Goal: Information Seeking & Learning: Check status

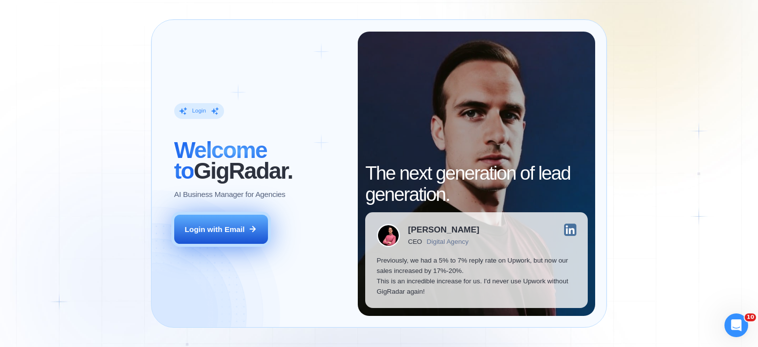
click at [212, 230] on div "Login with Email" at bounding box center [215, 229] width 60 height 10
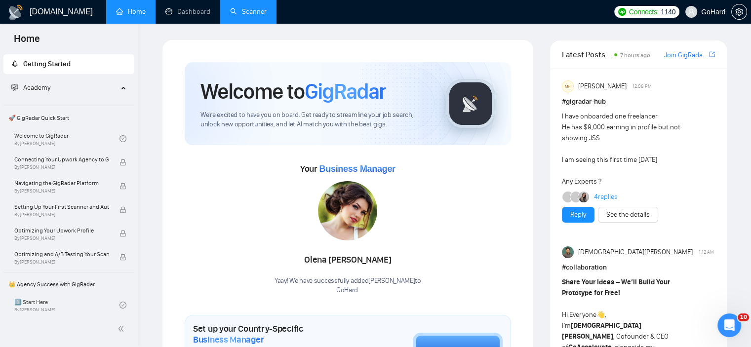
click at [251, 9] on link "Scanner" at bounding box center [248, 11] width 37 height 8
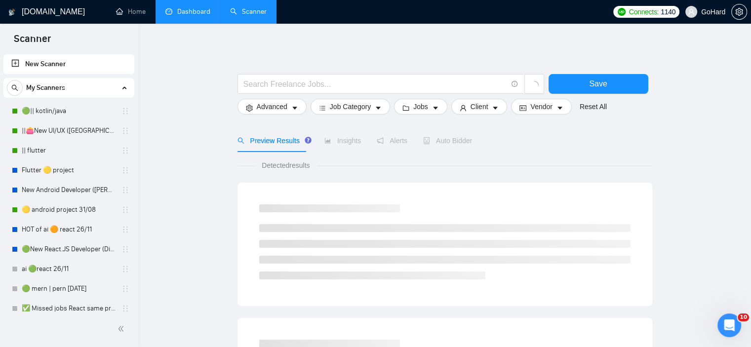
click at [190, 10] on link "Dashboard" at bounding box center [187, 11] width 45 height 8
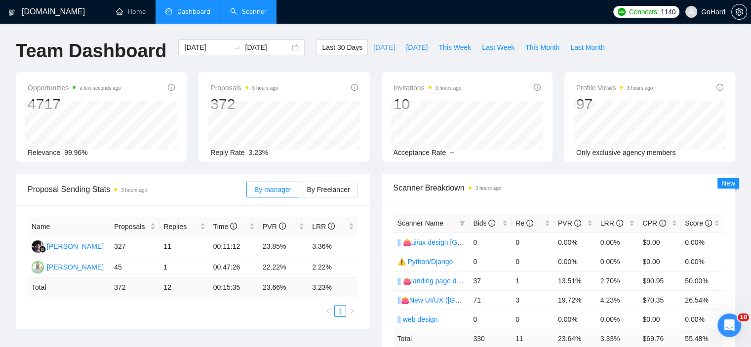
click at [373, 50] on span "Today" at bounding box center [384, 47] width 22 height 11
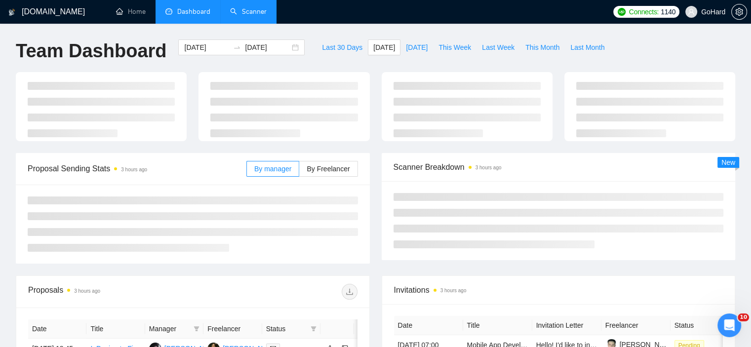
type input "2025-09-26"
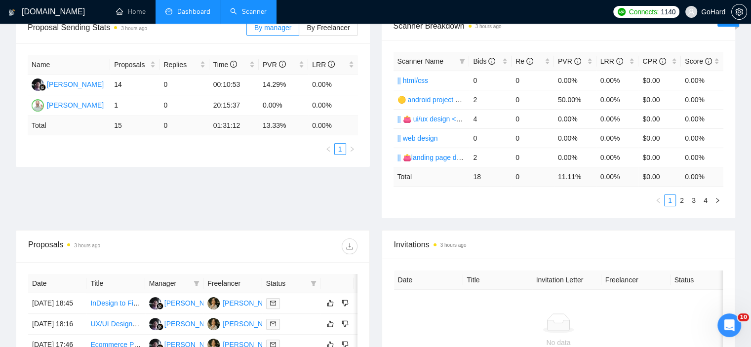
scroll to position [160, 0]
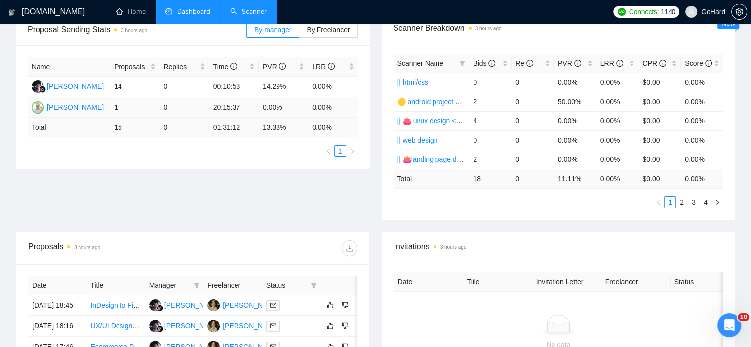
click at [297, 106] on td "0.00%" at bounding box center [283, 107] width 49 height 21
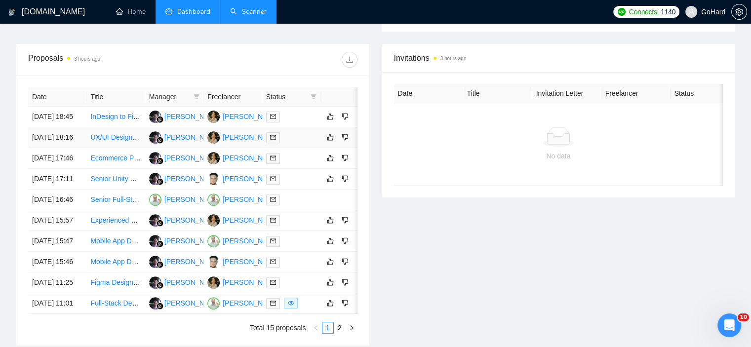
scroll to position [349, 0]
click at [293, 205] on div at bounding box center [291, 199] width 50 height 11
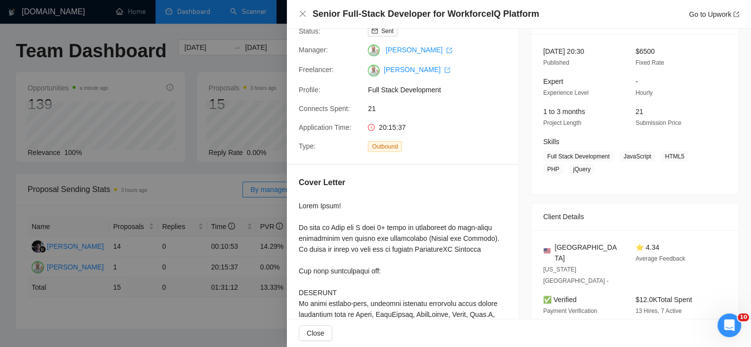
scroll to position [0, 0]
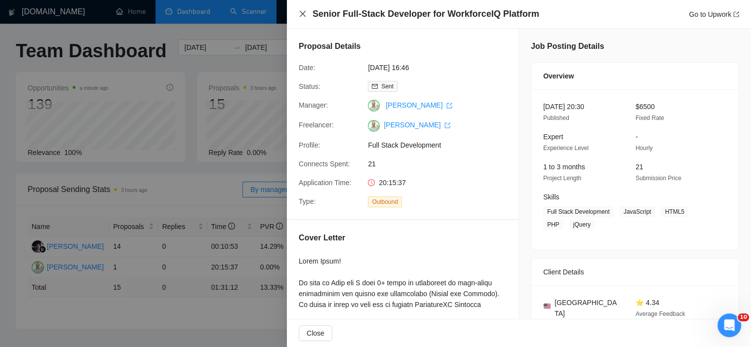
click at [299, 14] on icon "close" at bounding box center [303, 14] width 8 height 8
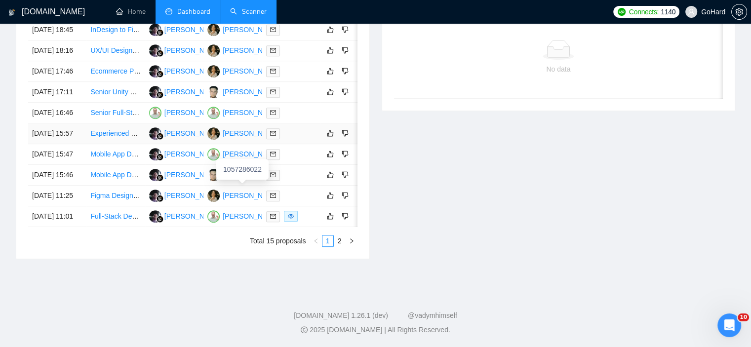
scroll to position [474, 0]
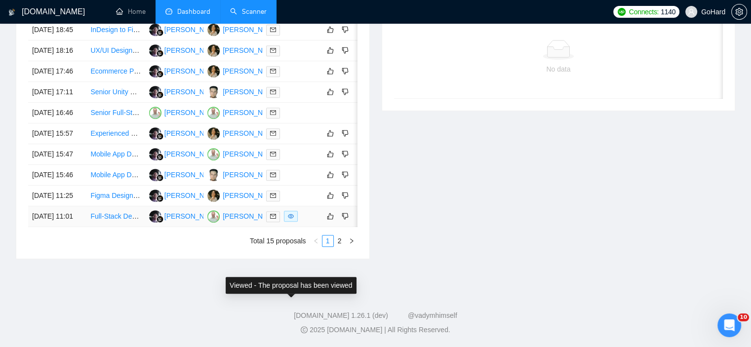
click at [289, 219] on icon "eye" at bounding box center [291, 216] width 6 height 6
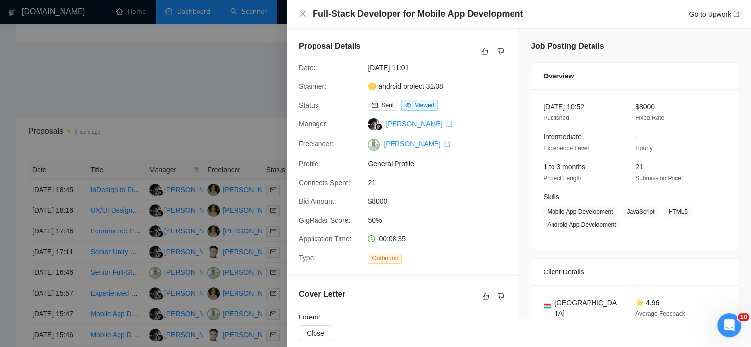
scroll to position [287, 0]
